Goal: Task Accomplishment & Management: Use online tool/utility

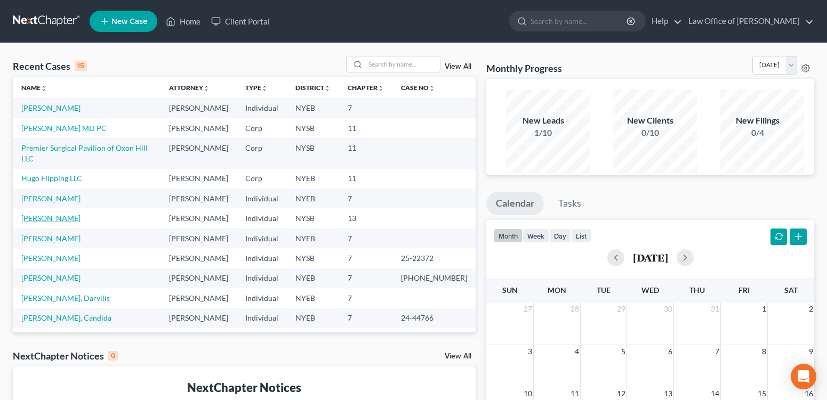
click at [60, 223] on link "[PERSON_NAME]" at bounding box center [50, 218] width 59 height 9
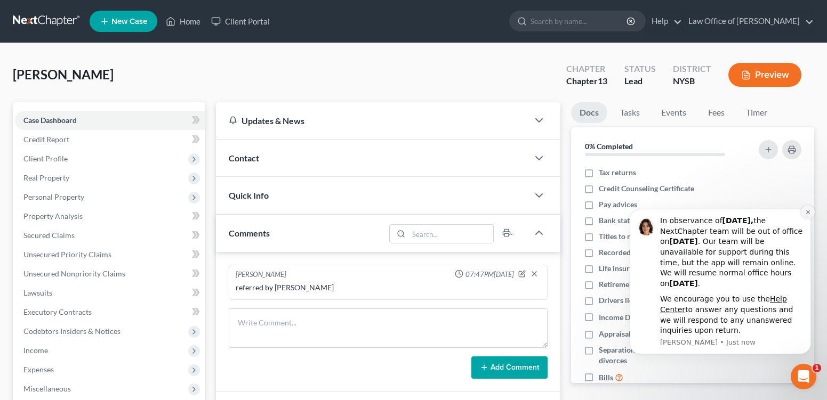
click at [807, 212] on icon "Dismiss notification" at bounding box center [807, 212] width 4 height 4
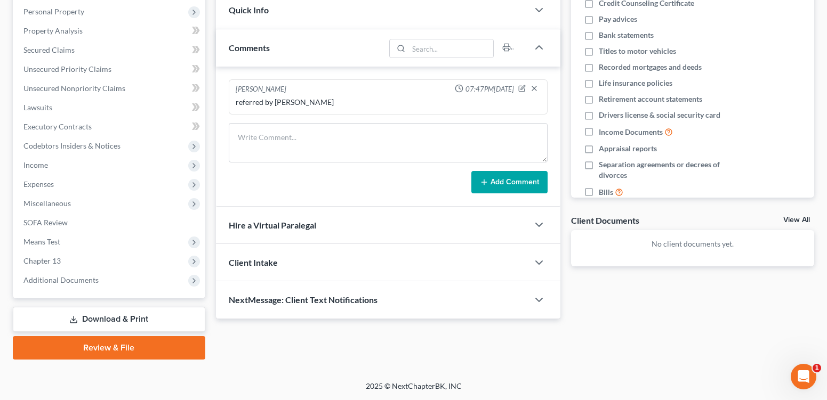
scroll to position [256, 0]
click at [39, 180] on span "Expenses" at bounding box center [38, 184] width 30 height 9
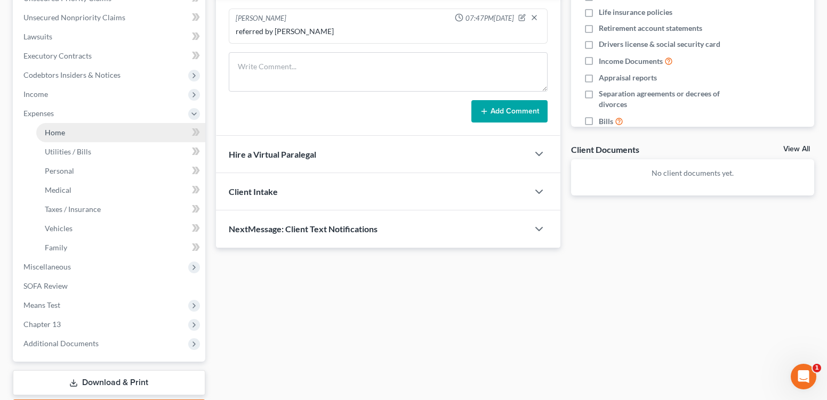
click at [65, 137] on span "Home" at bounding box center [55, 132] width 20 height 9
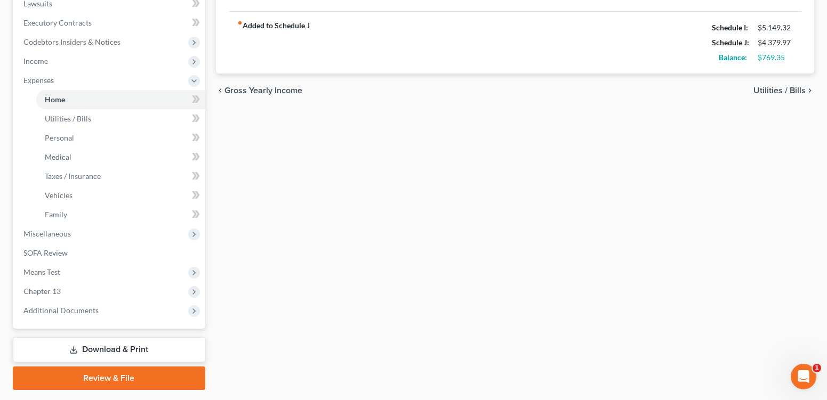
scroll to position [288, 0]
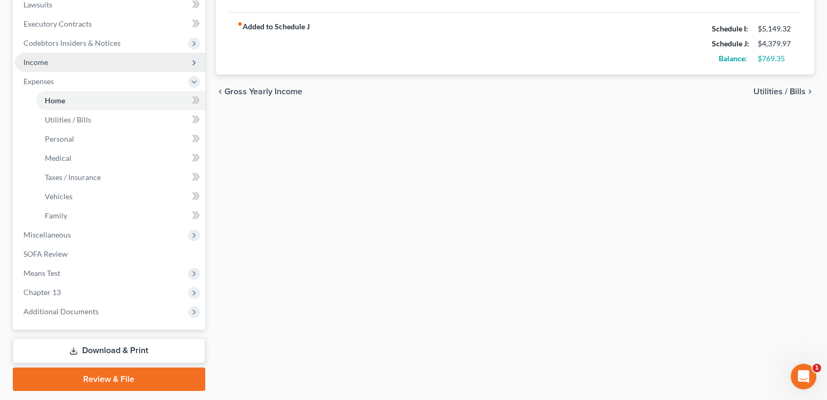
click at [48, 67] on span "Income" at bounding box center [35, 62] width 25 height 9
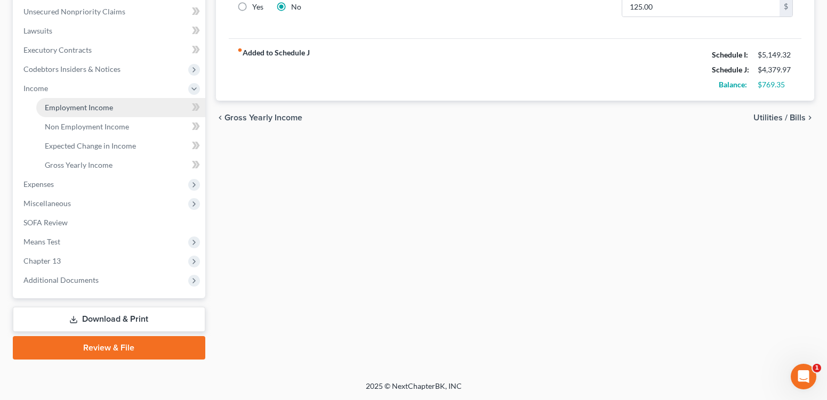
drag, startPoint x: 110, startPoint y: 125, endPoint x: 129, endPoint y: 135, distance: 21.7
click at [110, 112] on span "Employment Income" at bounding box center [79, 107] width 68 height 9
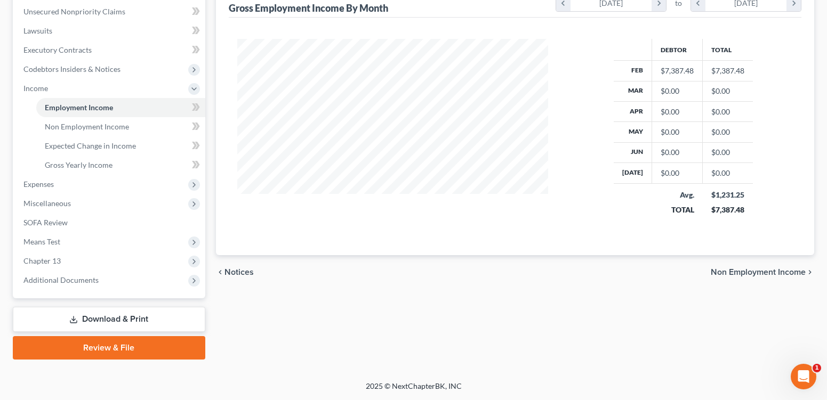
scroll to position [274, 0]
click at [34, 265] on span "Chapter 13" at bounding box center [41, 260] width 37 height 9
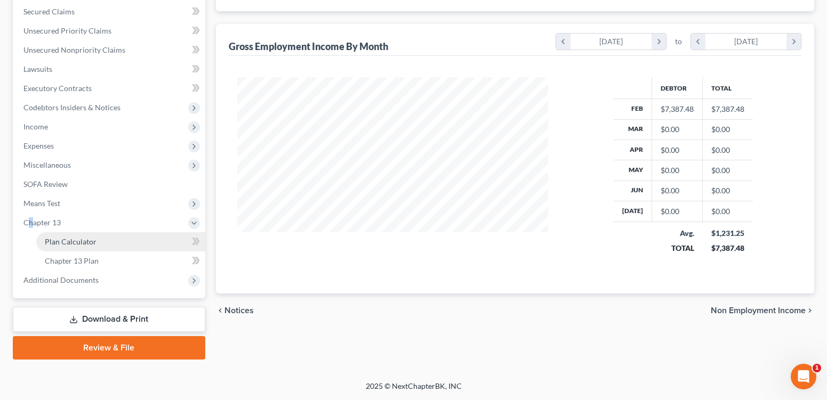
click at [66, 246] on span "Plan Calculator" at bounding box center [71, 241] width 52 height 9
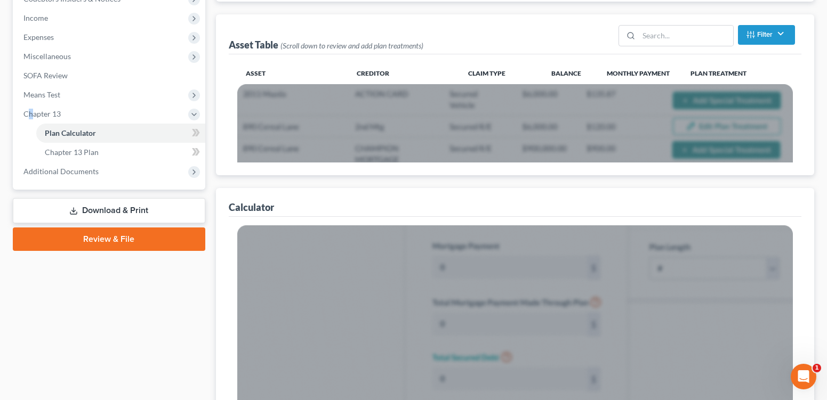
scroll to position [330, 0]
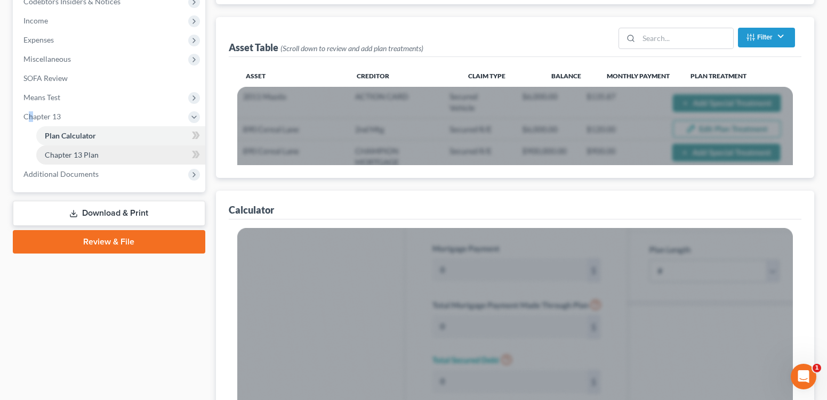
click at [90, 159] on span "Chapter 13 Plan" at bounding box center [72, 154] width 54 height 9
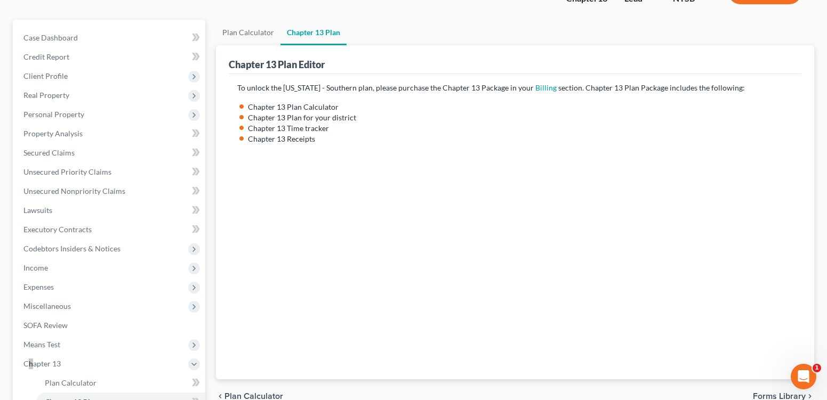
scroll to position [299, 0]
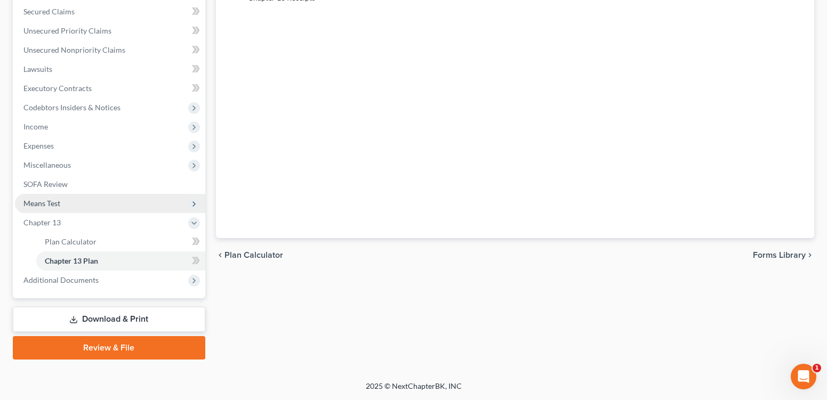
click at [49, 199] on span "Means Test" at bounding box center [41, 203] width 37 height 9
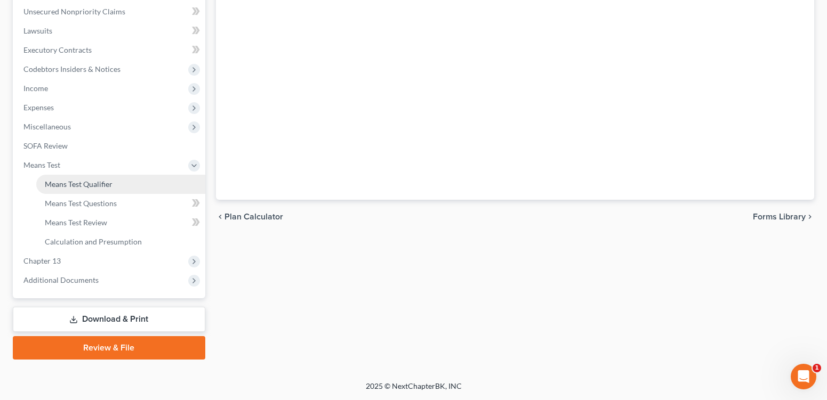
click at [66, 189] on span "Means Test Qualifier" at bounding box center [79, 184] width 68 height 9
